Goal: Navigation & Orientation: Find specific page/section

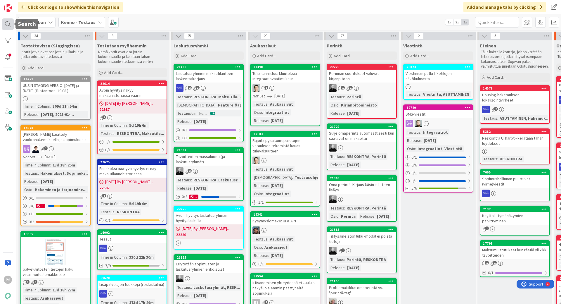
click at [7, 22] on div at bounding box center [8, 24] width 12 height 12
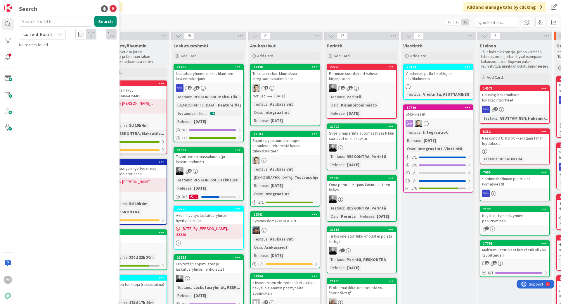
click at [40, 20] on input "text" at bounding box center [55, 21] width 73 height 11
type input "9307"
click at [58, 34] on icon at bounding box center [60, 34] width 5 height 5
click at [47, 60] on span "All Boards" at bounding box center [52, 58] width 61 height 9
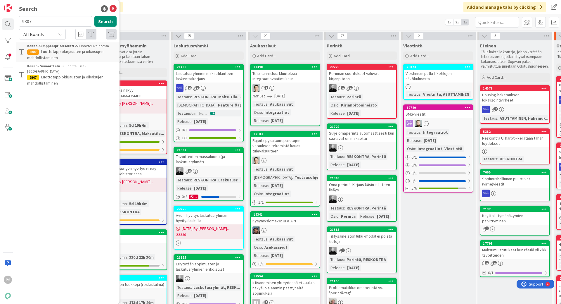
click at [68, 74] on span "Luottotappiokirjausten ja oikaisujen mahdollistaminen" at bounding box center [65, 79] width 76 height 11
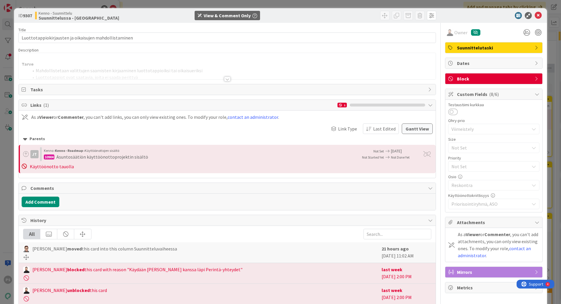
click at [224, 79] on div at bounding box center [227, 79] width 6 height 5
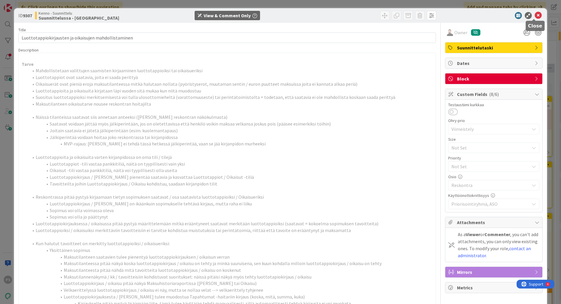
click at [535, 15] on icon at bounding box center [538, 15] width 7 height 7
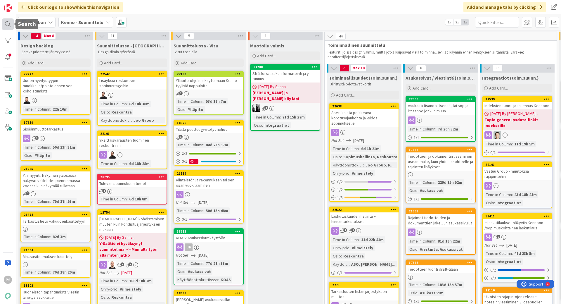
click at [8, 21] on div at bounding box center [8, 24] width 12 height 12
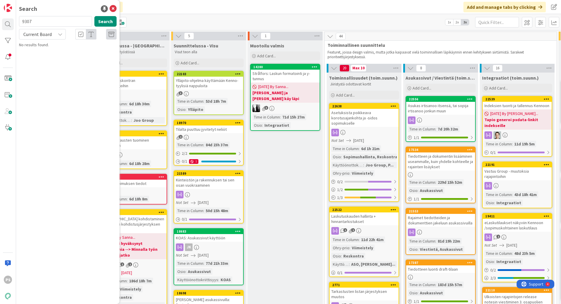
click at [58, 33] on icon at bounding box center [60, 34] width 5 height 5
click at [51, 60] on span "All Boards" at bounding box center [52, 58] width 61 height 9
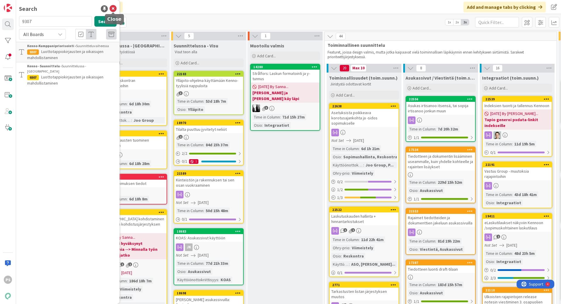
click at [113, 6] on icon at bounding box center [113, 8] width 7 height 7
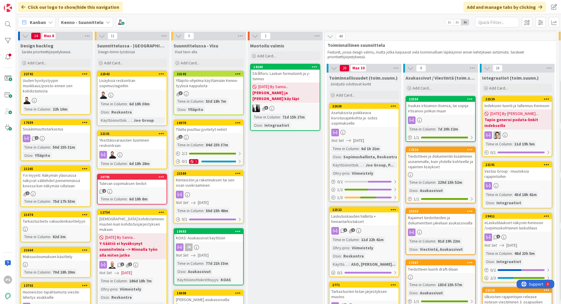
click at [106, 20] on icon at bounding box center [108, 22] width 5 height 5
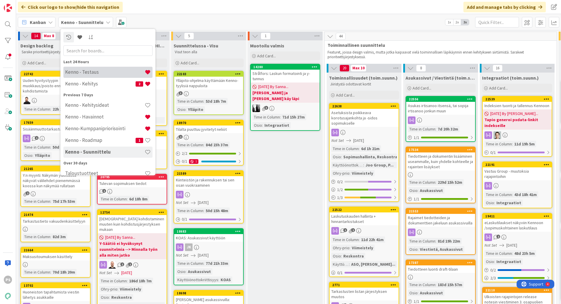
click at [94, 71] on h4 "Kenno - Testaus" at bounding box center [104, 72] width 79 height 6
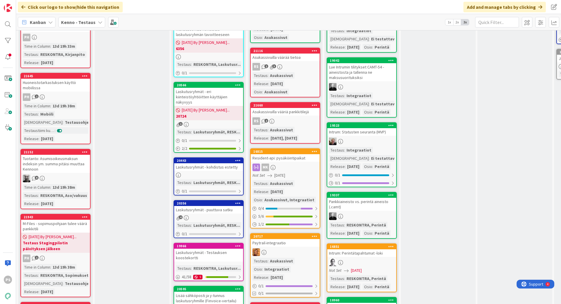
scroll to position [672, 0]
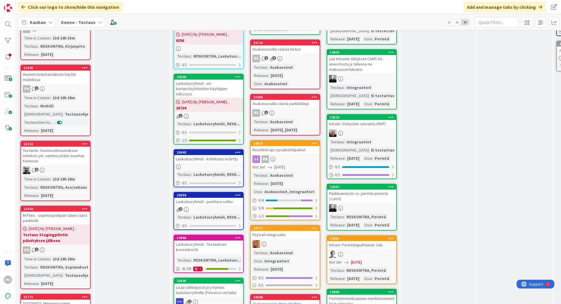
click at [61, 164] on div "Tuotanto: Asumisoikeusmaksun indeksin ym. summa pitäisi muuttaa Kennoon" at bounding box center [55, 155] width 69 height 18
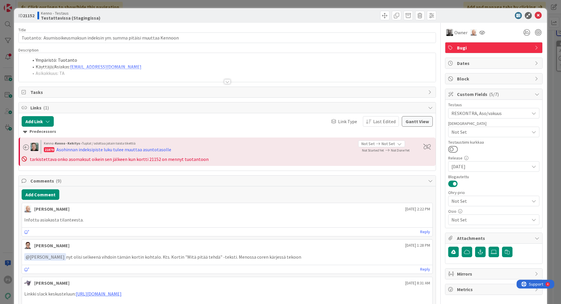
click at [224, 81] on div at bounding box center [227, 81] width 6 height 5
